Goal: Check status: Check status

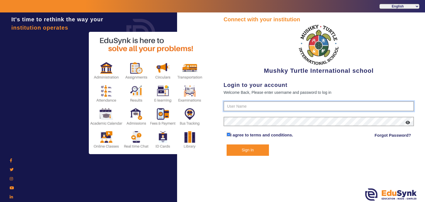
click at [252, 109] on input "text" at bounding box center [318, 106] width 190 height 10
click at [242, 105] on input "text" at bounding box center [318, 106] width 190 height 10
paste input "9950605811"
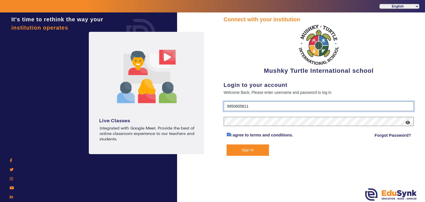
type input "9950605811"
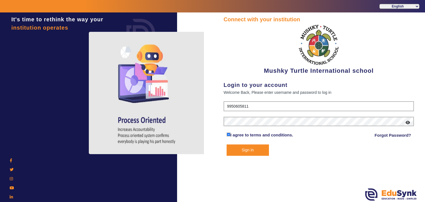
click at [246, 148] on button "Sign In" at bounding box center [247, 149] width 43 height 11
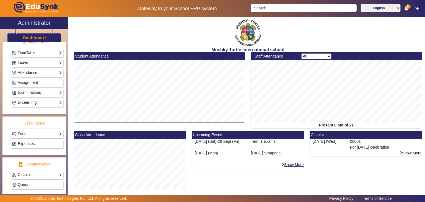
scroll to position [218, 0]
click at [34, 89] on link "Examinations" at bounding box center [37, 92] width 50 height 6
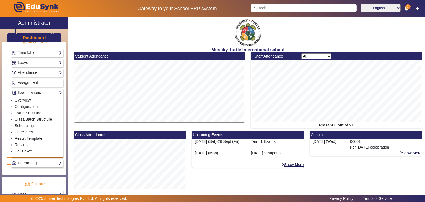
click at [24, 123] on link "Scheduling" at bounding box center [24, 125] width 19 height 4
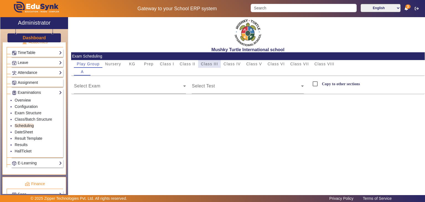
click at [208, 62] on span "Class III" at bounding box center [209, 64] width 17 height 4
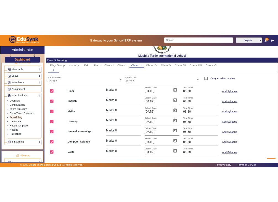
scroll to position [30, 0]
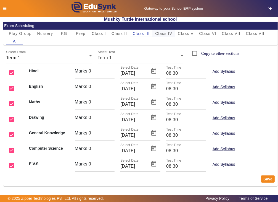
click at [168, 33] on span "Class IV" at bounding box center [163, 34] width 17 height 4
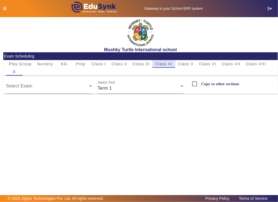
scroll to position [0, 0]
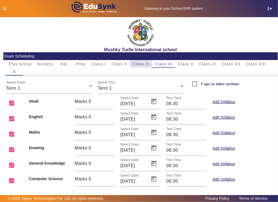
click at [136, 62] on span "Class III" at bounding box center [141, 64] width 17 height 4
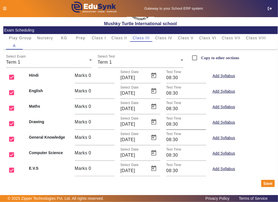
scroll to position [26, 0]
